Goal: Task Accomplishment & Management: Manage account settings

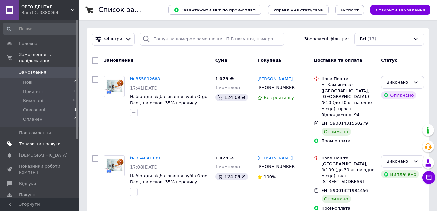
click at [30, 148] on link "Товари та послуги" at bounding box center [40, 143] width 81 height 11
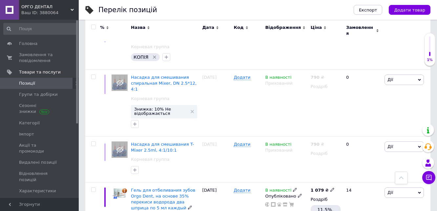
scroll to position [200, 0]
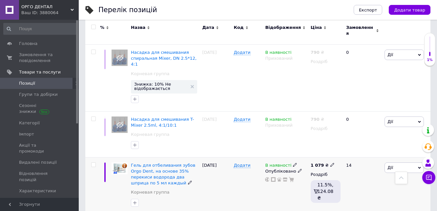
click at [158, 164] on div "Гель для отбеливания зубов Orgo Dent, на основе 35% перекиси водорода два шприц…" at bounding box center [165, 174] width 68 height 24
click at [154, 163] on span "Гель для отбеливания зубов Orgo Dent, на основе 35% перекиси водорода два шприц…" at bounding box center [163, 174] width 64 height 23
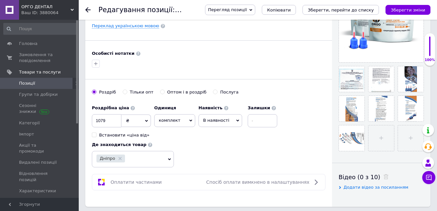
scroll to position [178, 0]
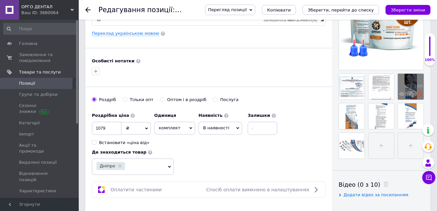
click at [420, 95] on icon at bounding box center [419, 94] width 5 height 5
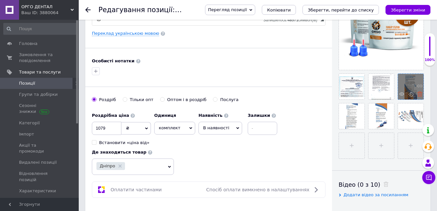
click at [419, 95] on use at bounding box center [419, 94] width 5 height 5
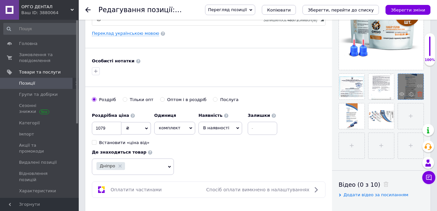
click at [420, 94] on use at bounding box center [419, 94] width 5 height 5
click at [421, 93] on use at bounding box center [419, 94] width 5 height 5
click at [419, 96] on use at bounding box center [419, 94] width 5 height 5
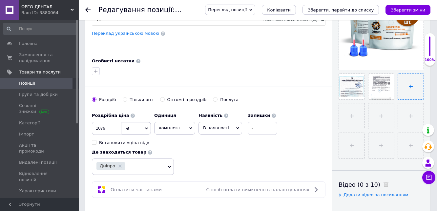
click at [416, 81] on input "file" at bounding box center [411, 87] width 26 height 26
type input "C:\fakepath\buklet_gel_WEB-01.jpg"
click at [349, 113] on input "file" at bounding box center [352, 116] width 26 height 26
type input "C:\fakepath\buklet_gel_WEB-02.jpg"
click at [381, 117] on input "file" at bounding box center [381, 116] width 26 height 26
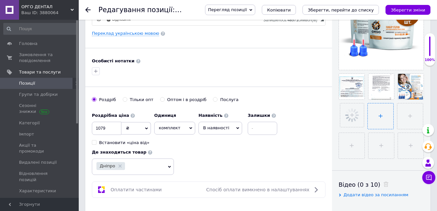
type input "C:\fakepath\buklet_gel_WEB-03.jpg"
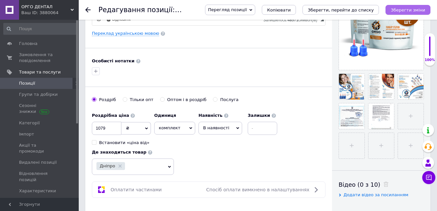
click at [406, 9] on icon "Зберегти зміни" at bounding box center [408, 10] width 34 height 5
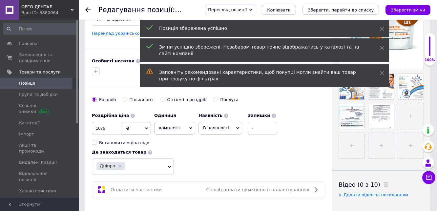
click at [247, 10] on span "Перегляд позиції" at bounding box center [227, 9] width 39 height 5
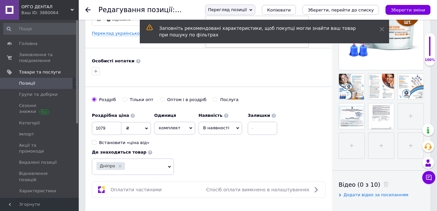
click at [247, 10] on span "Перегляд позиції" at bounding box center [227, 9] width 39 height 5
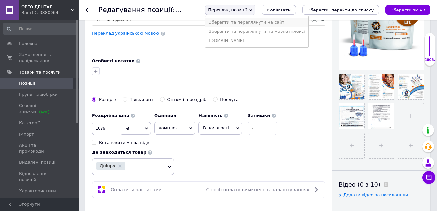
click at [272, 24] on li "Зберегти та переглянути на сайті" at bounding box center [256, 22] width 103 height 9
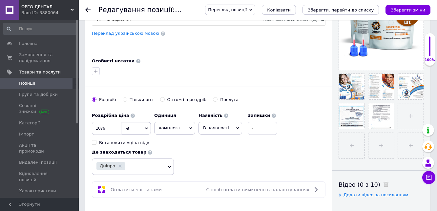
click at [255, 11] on span "Перегляд позиції" at bounding box center [230, 10] width 50 height 10
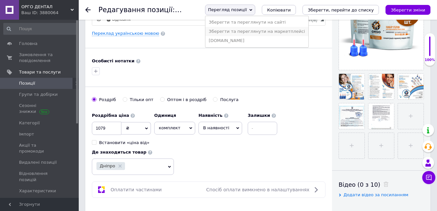
click at [250, 34] on li "Зберегти та переглянути на маркетплейсі" at bounding box center [256, 31] width 103 height 9
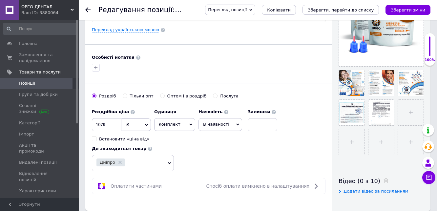
scroll to position [188, 0]
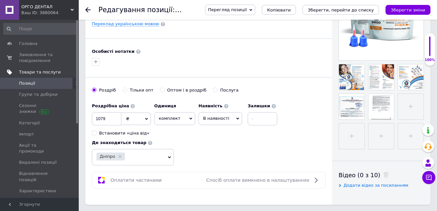
click at [31, 73] on span "Товари та послуги" at bounding box center [40, 72] width 42 height 6
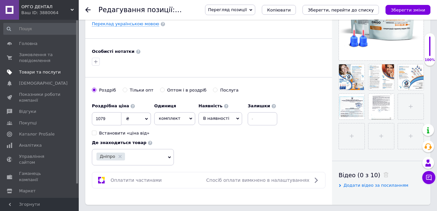
click at [31, 73] on span "Товари та послуги" at bounding box center [40, 72] width 42 height 6
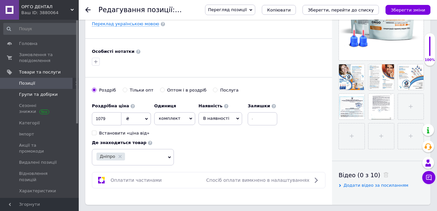
click at [31, 96] on span "Групи та добірки" at bounding box center [38, 95] width 39 height 6
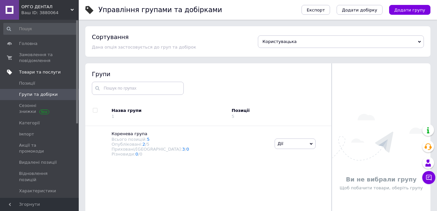
click at [32, 70] on span "Товари та послуги" at bounding box center [40, 72] width 42 height 6
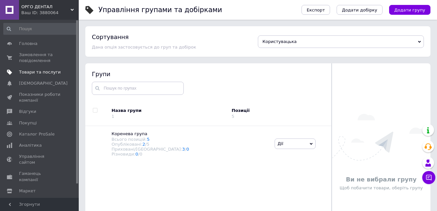
click at [27, 73] on span "Товари та послуги" at bounding box center [40, 72] width 42 height 6
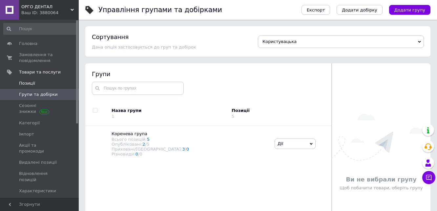
click at [26, 83] on span "Позиції" at bounding box center [27, 83] width 16 height 6
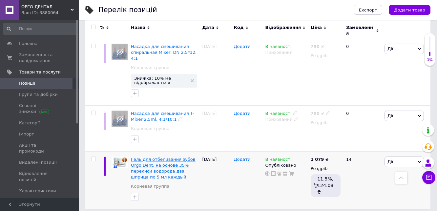
scroll to position [200, 0]
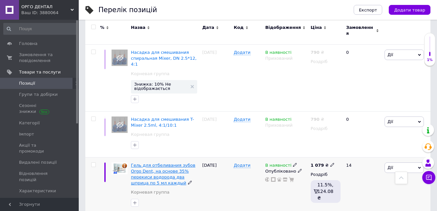
click at [157, 166] on span "Гель для отбеливания зубов Orgo Dent, на основе 35% перекиси водорода два шприц…" at bounding box center [163, 174] width 64 height 23
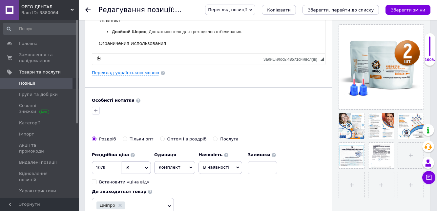
scroll to position [143, 0]
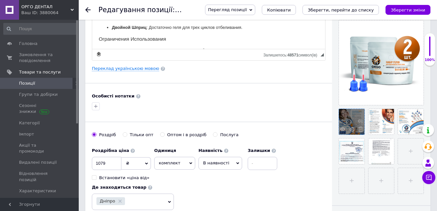
click at [351, 114] on div at bounding box center [352, 122] width 26 height 26
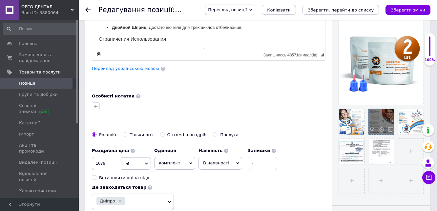
click at [379, 116] on div at bounding box center [381, 122] width 26 height 26
